Goal: Check status

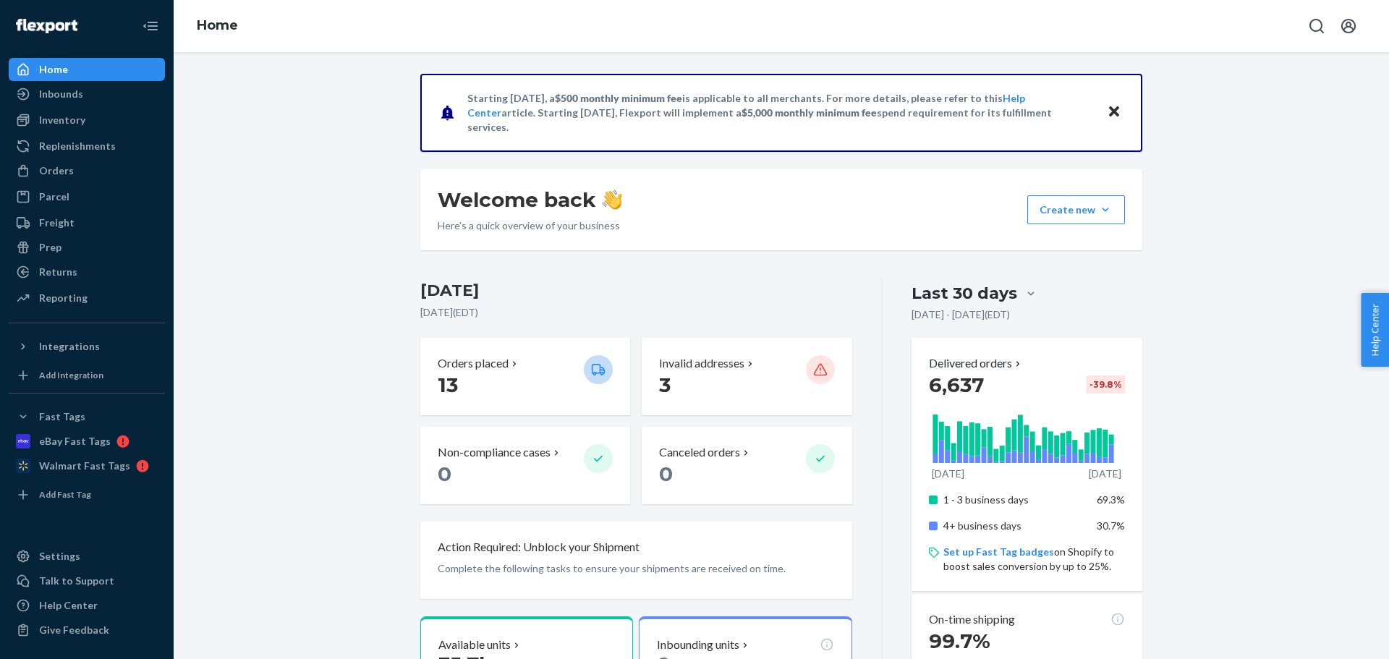
drag, startPoint x: 58, startPoint y: 161, endPoint x: 183, endPoint y: 141, distance: 126.8
click at [58, 163] on div "Orders" at bounding box center [86, 171] width 153 height 20
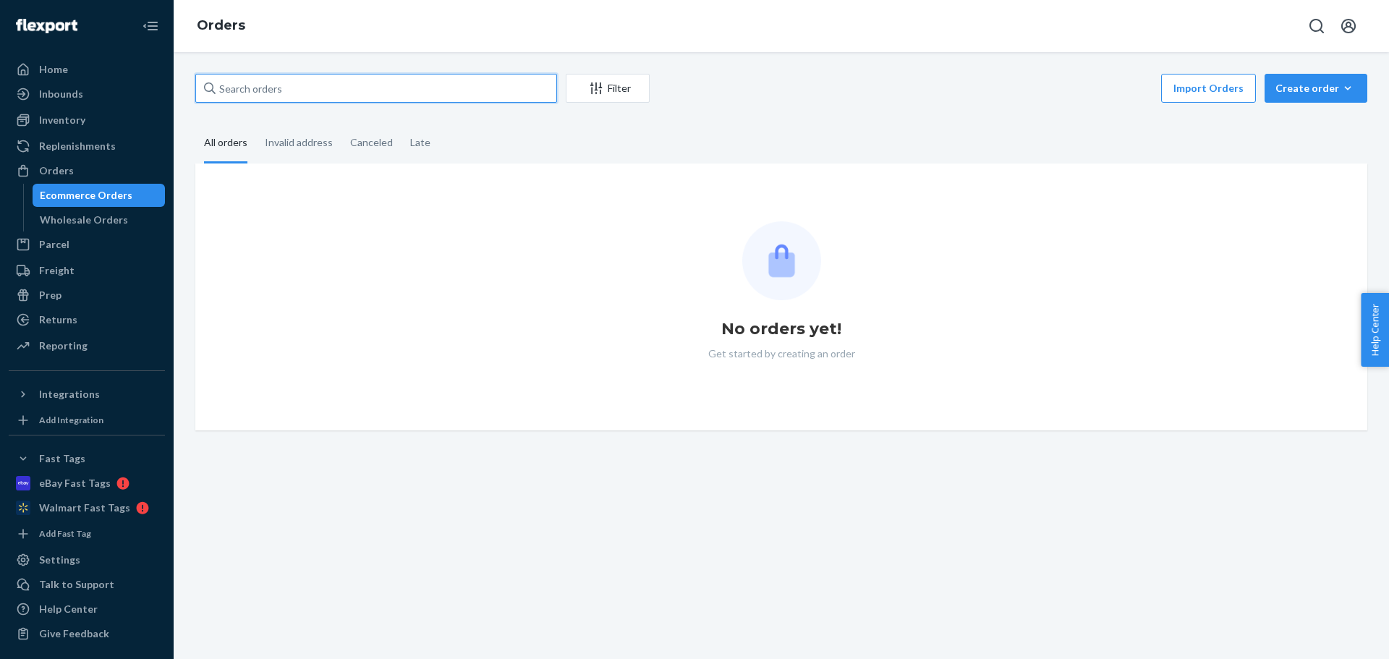
click at [232, 88] on input "text" at bounding box center [376, 88] width 362 height 29
paste input "3378805"
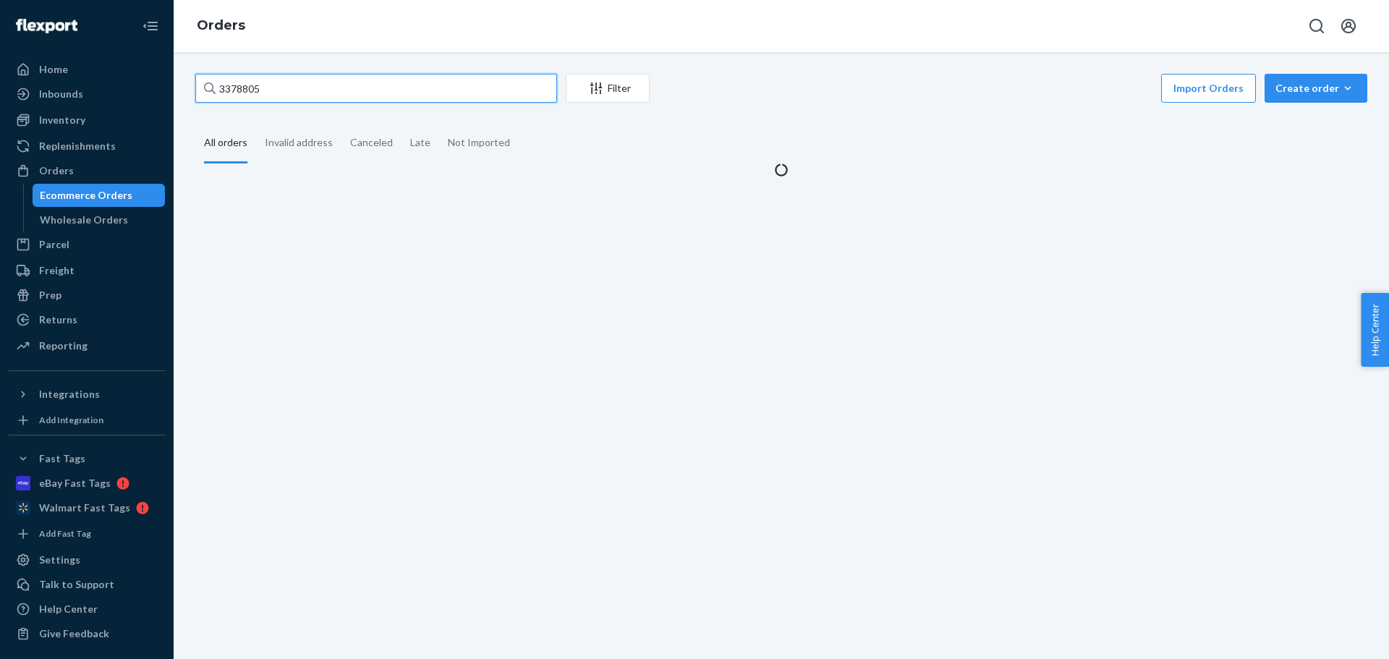
type input "3378805"
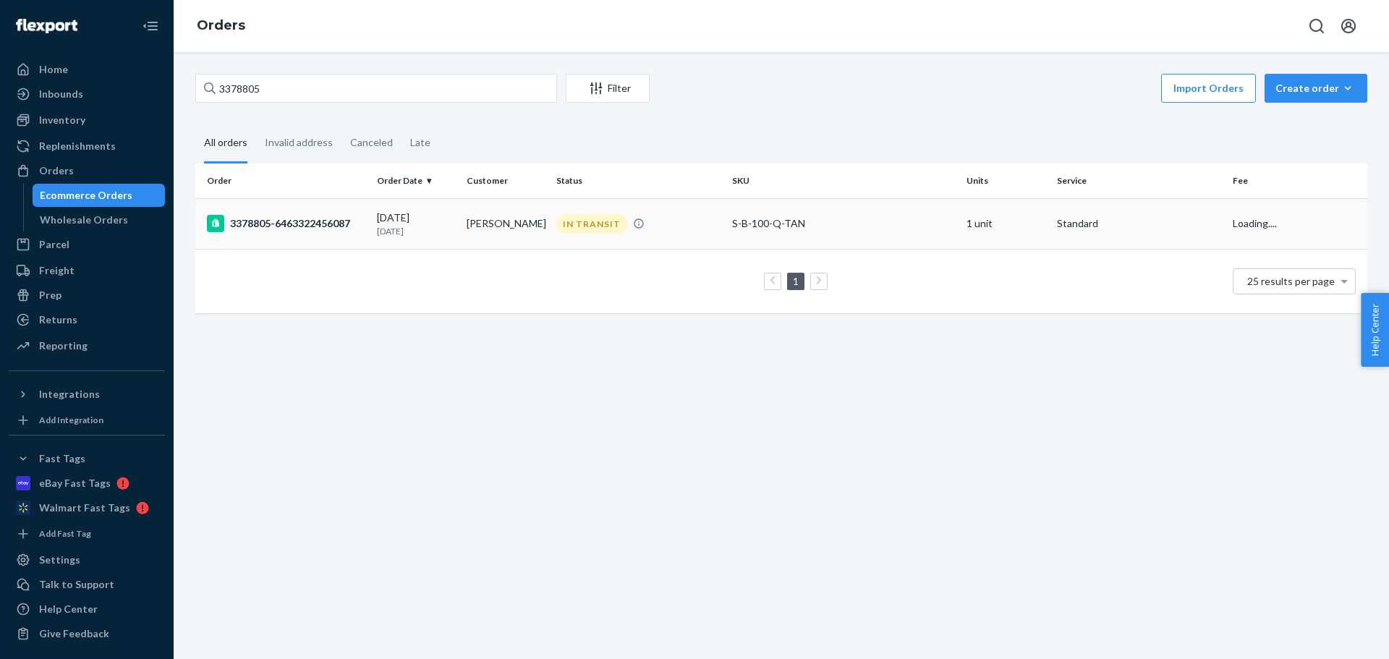
click at [418, 213] on div "[DATE] [DATE]" at bounding box center [416, 224] width 78 height 27
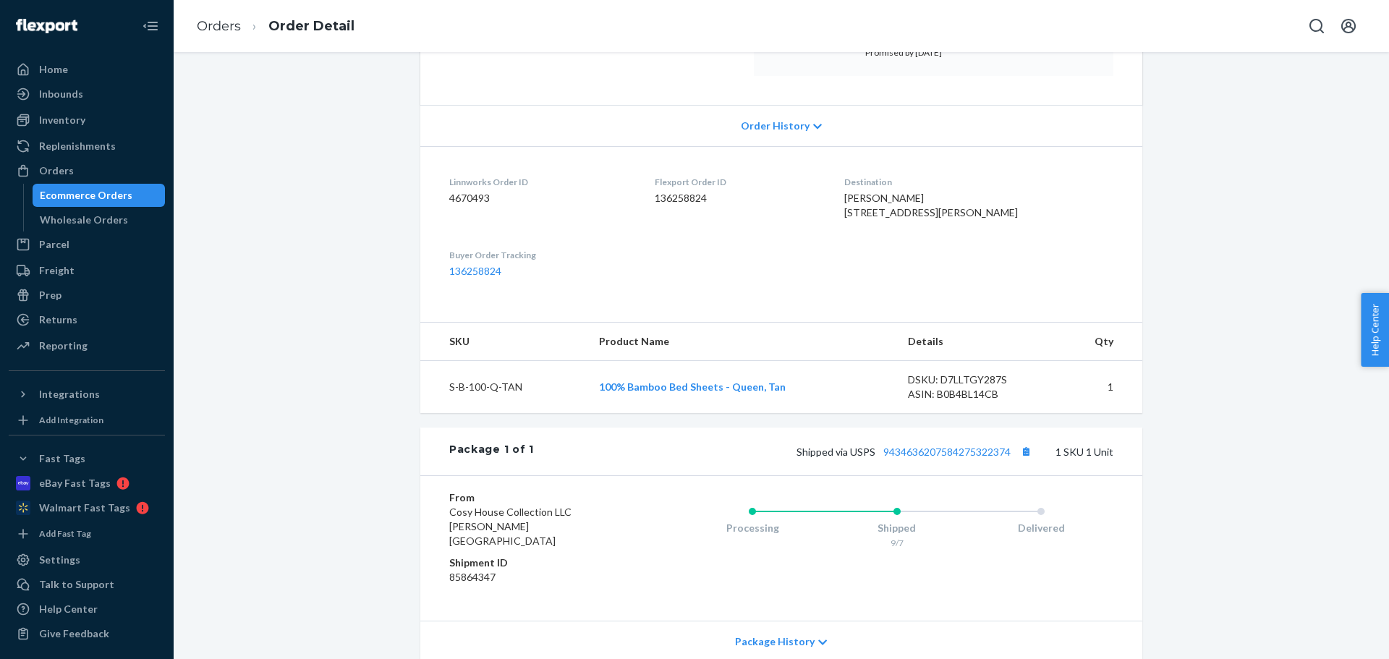
scroll to position [382, 0]
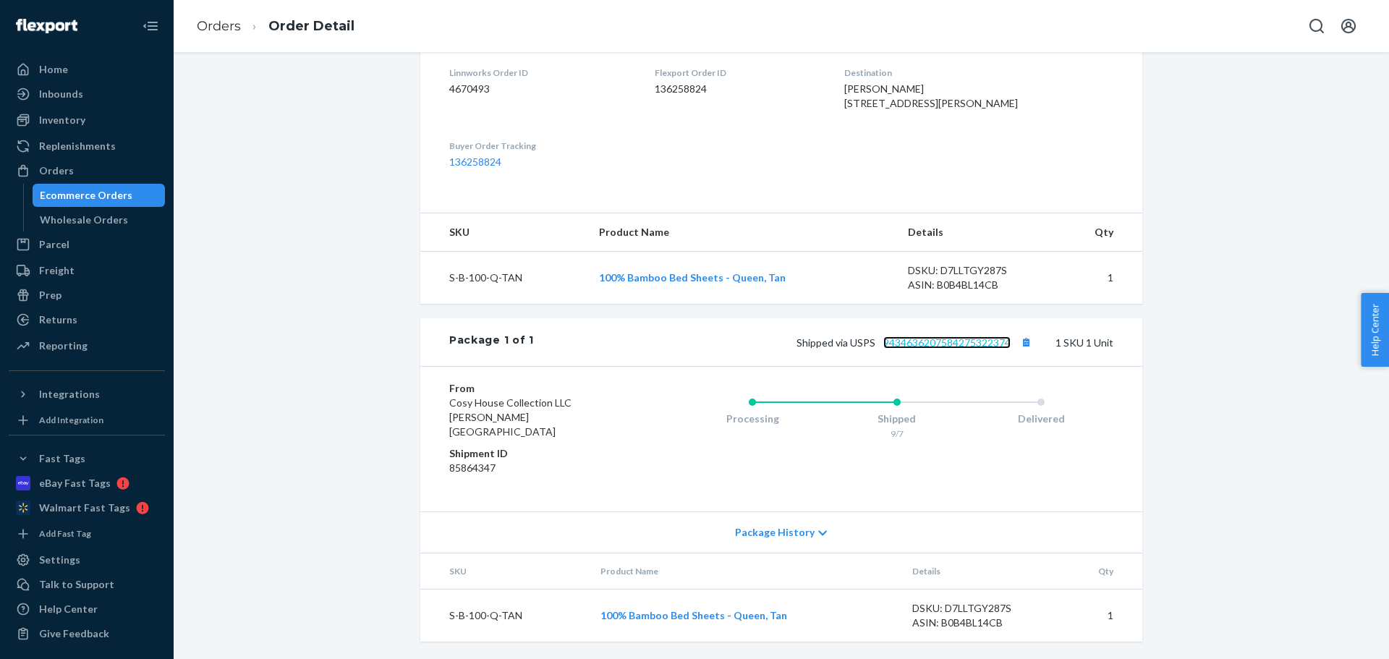
click at [963, 349] on link "9434636207584275322374" at bounding box center [947, 342] width 127 height 12
